Goal: Check status: Check status

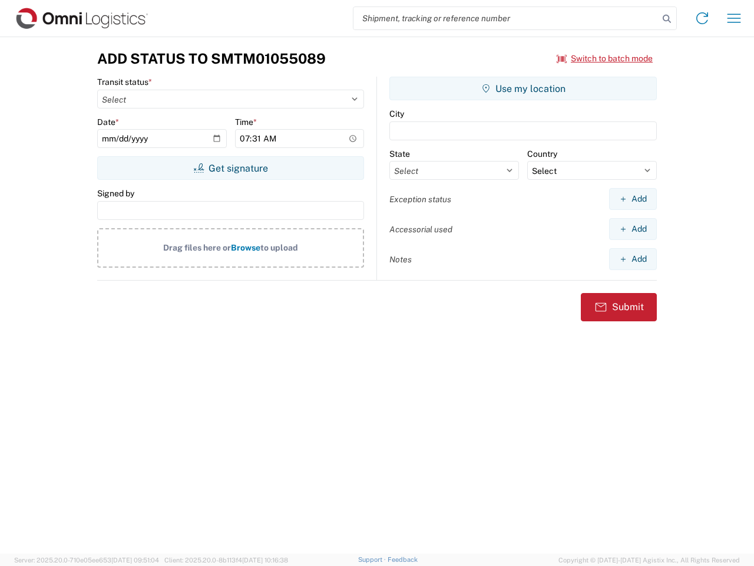
click at [506, 18] on input "search" at bounding box center [506, 18] width 305 height 22
click at [667, 19] on icon at bounding box center [667, 19] width 16 height 16
click at [702, 18] on icon at bounding box center [702, 18] width 19 height 19
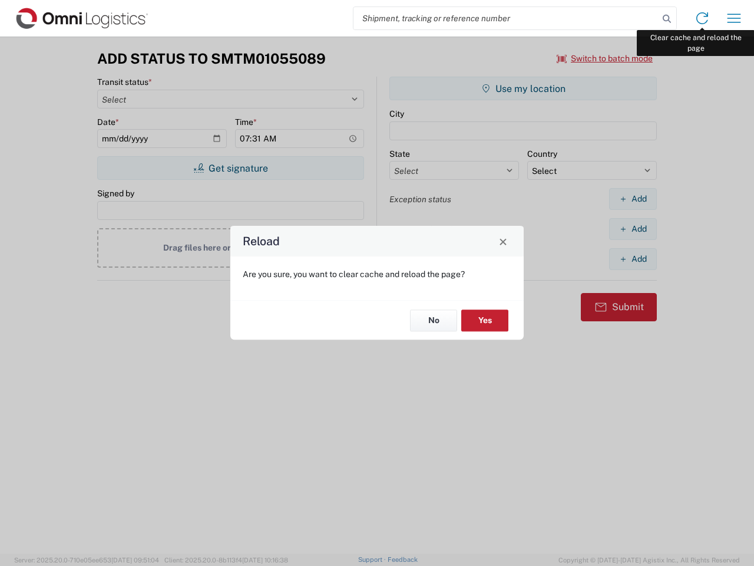
click at [734, 18] on div "Reload Are you sure, you want to clear cache and reload the page? No Yes" at bounding box center [377, 283] width 754 height 566
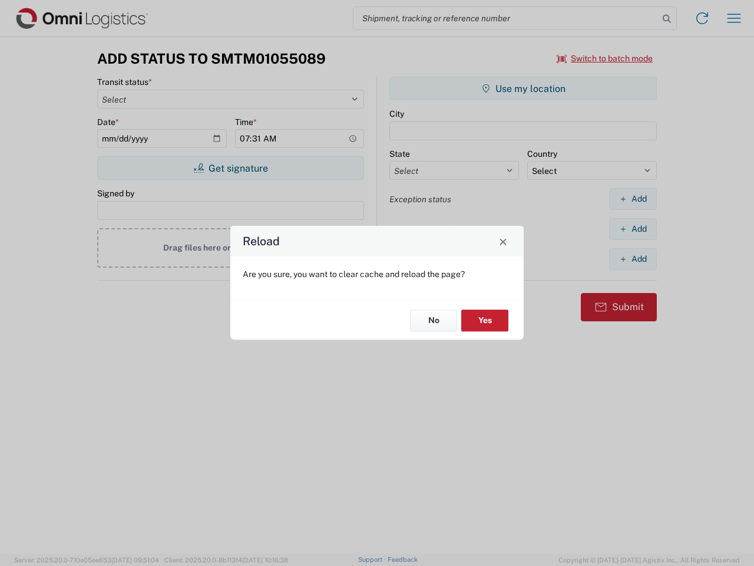
click at [605, 58] on div "Reload Are you sure, you want to clear cache and reload the page? No Yes" at bounding box center [377, 283] width 754 height 566
click at [230, 168] on div "Reload Are you sure, you want to clear cache and reload the page? No Yes" at bounding box center [377, 283] width 754 height 566
click at [523, 88] on div "Reload Are you sure, you want to clear cache and reload the page? No Yes" at bounding box center [377, 283] width 754 height 566
click at [633, 199] on div "Reload Are you sure, you want to clear cache and reload the page? No Yes" at bounding box center [377, 283] width 754 height 566
click at [633, 229] on div "Reload Are you sure, you want to clear cache and reload the page? No Yes" at bounding box center [377, 283] width 754 height 566
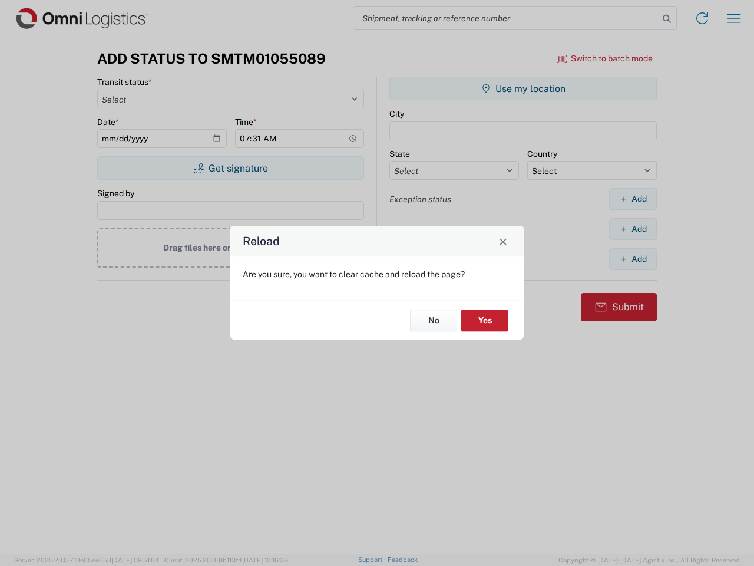
click at [633, 259] on div "Reload Are you sure, you want to clear cache and reload the page? No Yes" at bounding box center [377, 283] width 754 height 566
